Goal: Task Accomplishment & Management: Manage account settings

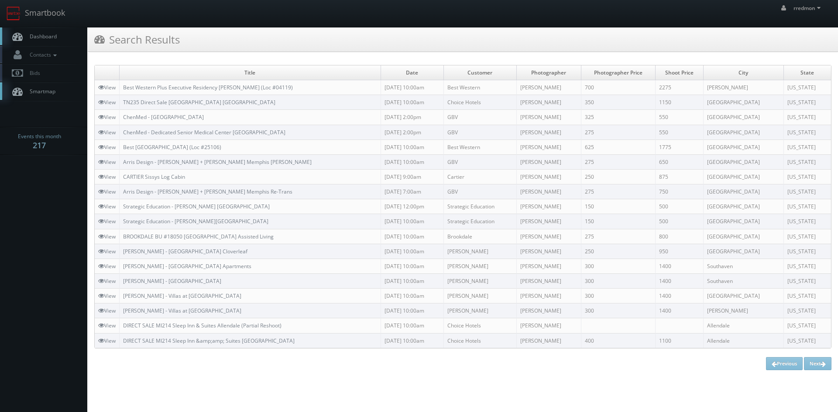
click at [50, 40] on span "Dashboard" at bounding box center [40, 36] width 31 height 7
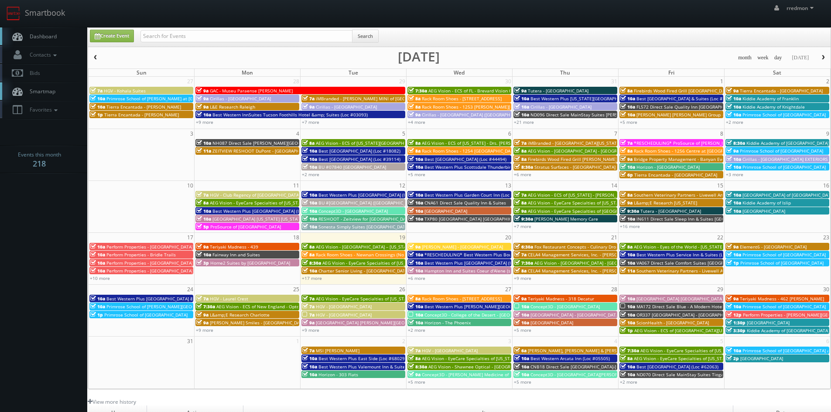
scroll to position [44, 0]
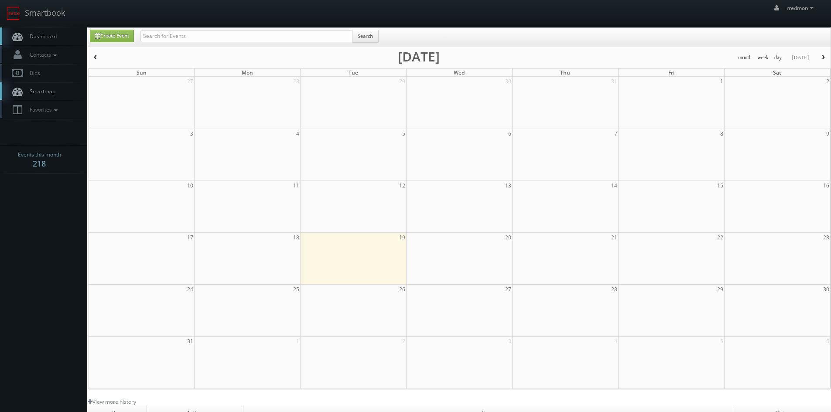
scroll to position [44, 0]
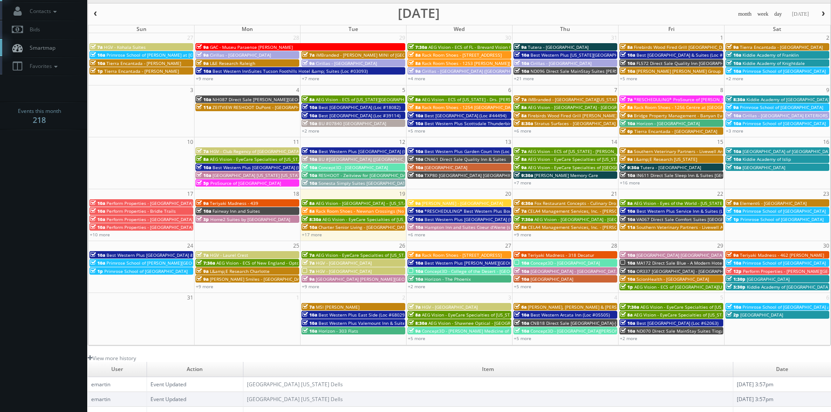
click at [350, 269] on span "HGV - Sunrise Lodge" at bounding box center [344, 271] width 56 height 6
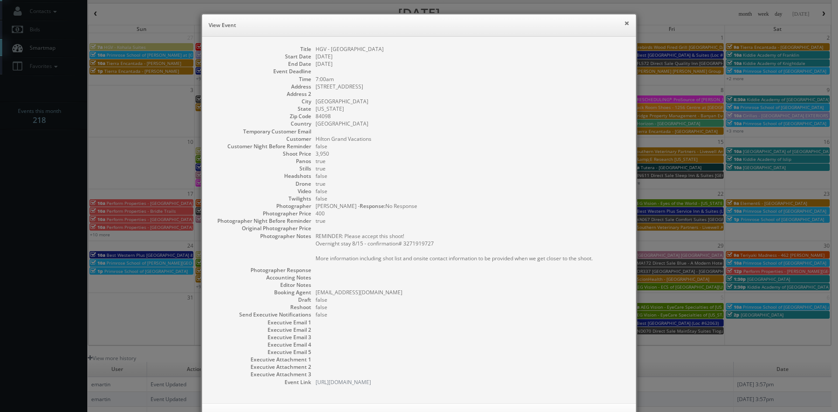
click at [624, 24] on button "×" at bounding box center [626, 23] width 5 height 6
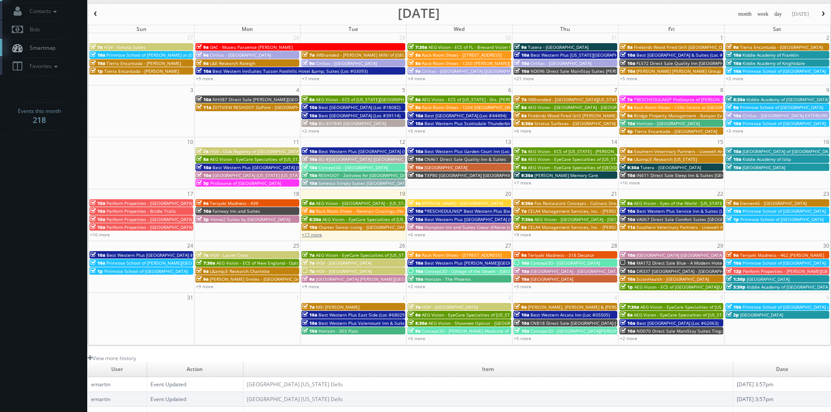
click at [320, 235] on link "+17 more" at bounding box center [312, 235] width 20 height 6
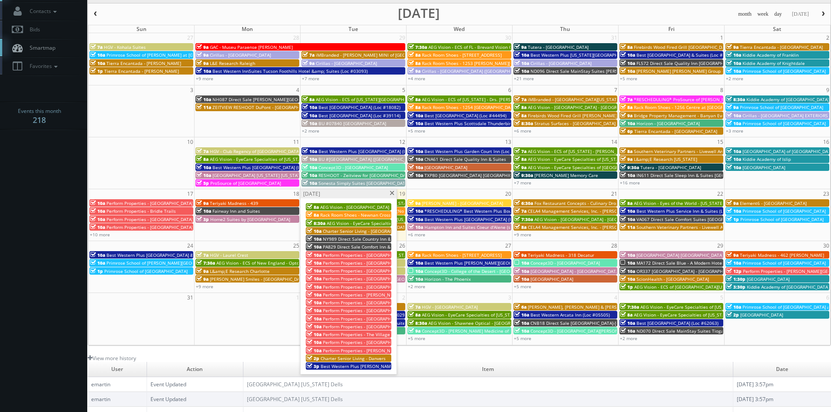
click at [394, 194] on span at bounding box center [392, 193] width 6 height 5
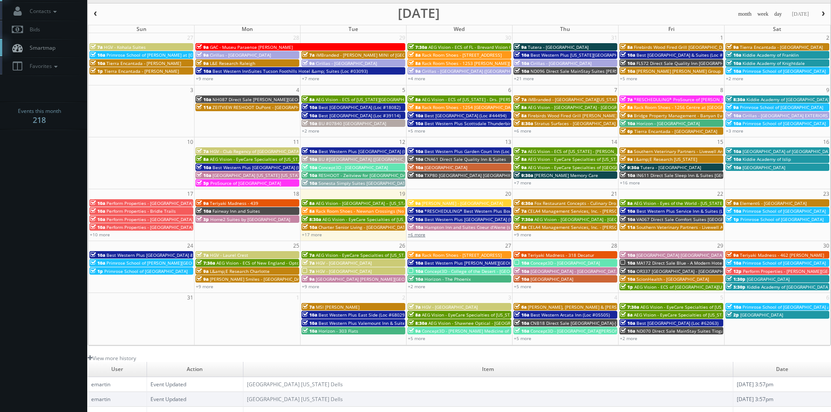
click at [416, 237] on link "+6 more" at bounding box center [416, 235] width 17 height 6
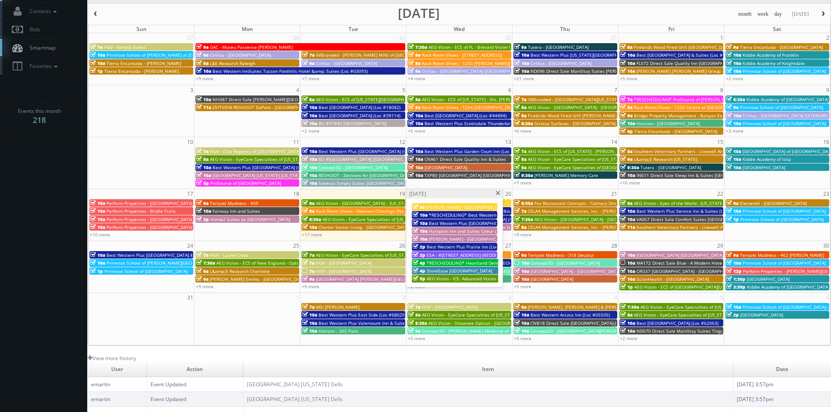
click at [495, 192] on div "Wednesday, August 20" at bounding box center [455, 193] width 96 height 9
click at [497, 195] on span at bounding box center [498, 193] width 6 height 5
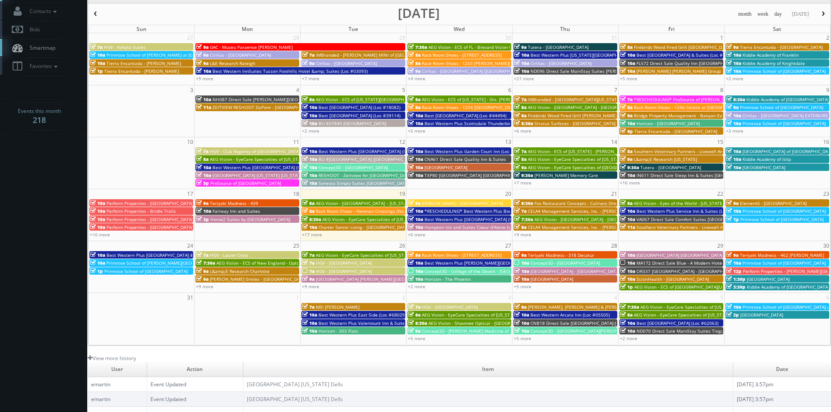
click at [518, 239] on div "17 18 19 20 21 22 23 10a Perform Properties - Bellevue Marketplace 9a Teriyaki …" at bounding box center [460, 214] width 742 height 50
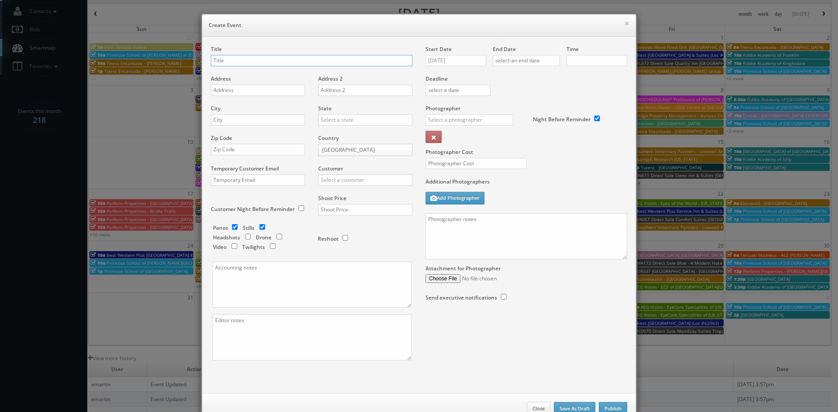
checkbox input "true"
type input "10:00am"
checkbox input "true"
click at [624, 25] on button "×" at bounding box center [626, 23] width 5 height 6
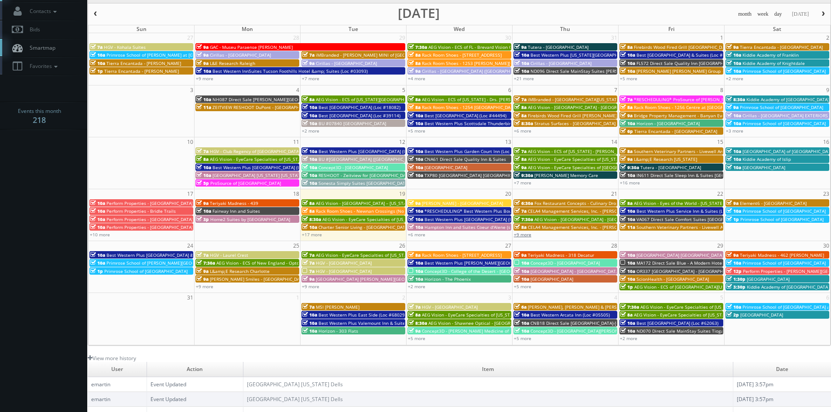
click at [530, 236] on link "+9 more" at bounding box center [522, 235] width 17 height 6
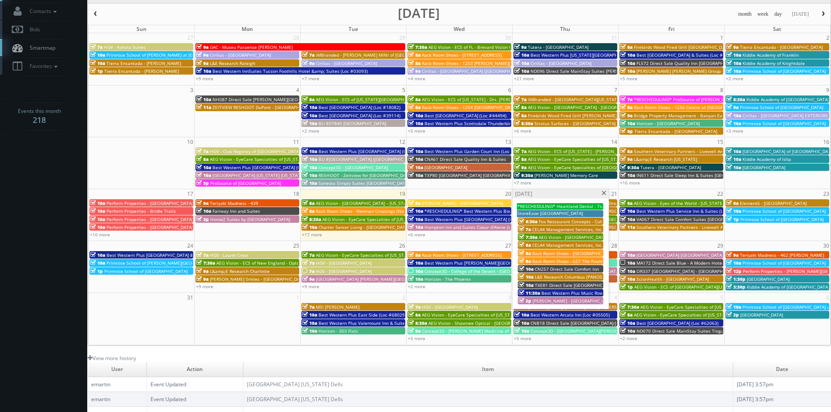
click at [603, 192] on span at bounding box center [604, 193] width 6 height 5
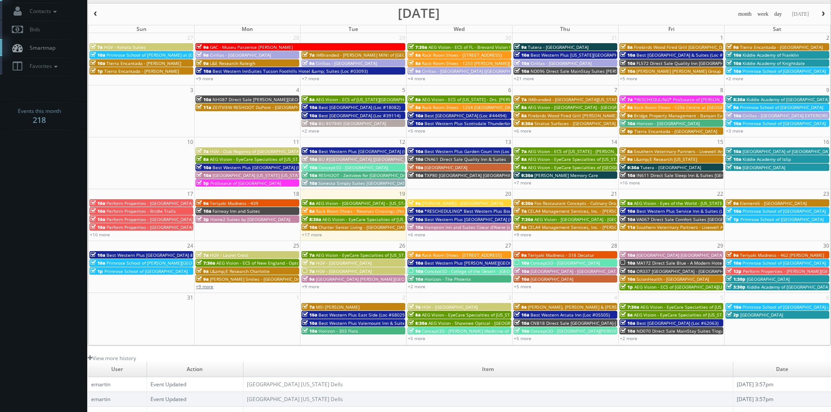
click at [208, 289] on link "+9 more" at bounding box center [204, 287] width 17 height 6
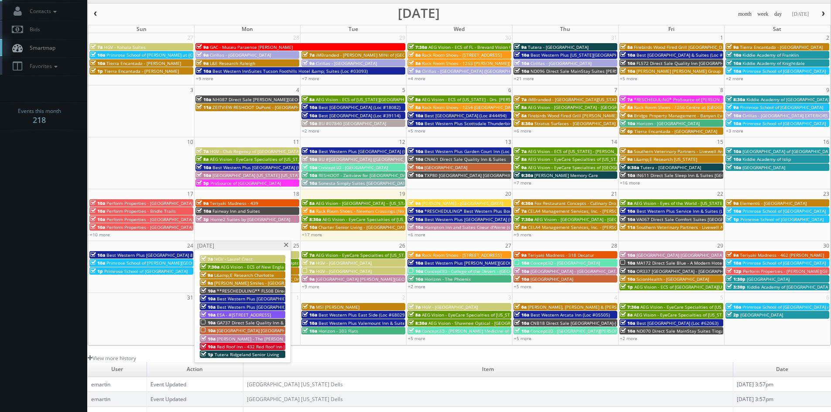
click at [285, 246] on span at bounding box center [286, 245] width 6 height 5
